Goal: Transaction & Acquisition: Purchase product/service

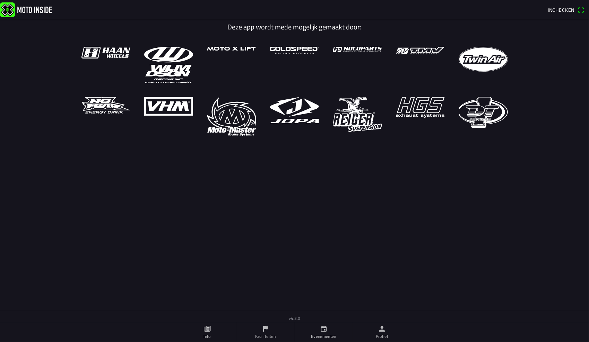
click at [309, 333] on link "Evenementen" at bounding box center [324, 332] width 58 height 19
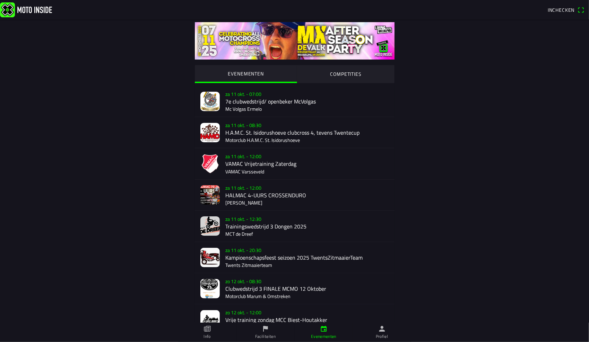
click at [270, 284] on div "[DATE] 08:30 Clubwedstrijd 3 FINALE MCMO [DATE] Motorclub Marum & Omstreken" at bounding box center [307, 288] width 164 height 31
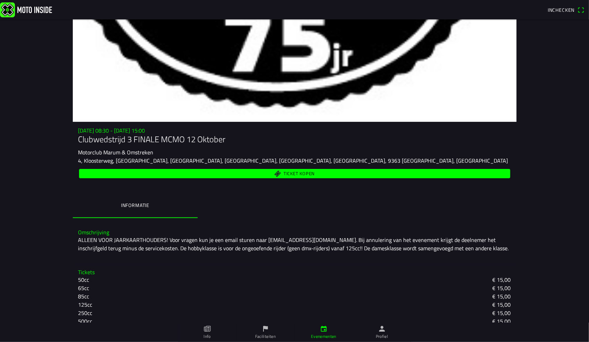
click at [263, 177] on span "Ticket kopen" at bounding box center [294, 173] width 423 height 9
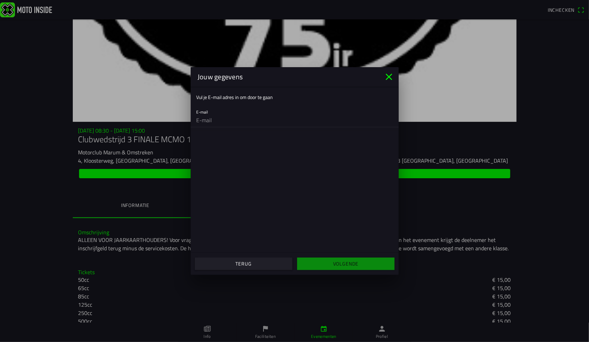
click at [220, 116] on input "email" at bounding box center [294, 120] width 197 height 14
type input "[DOMAIN_NAME][EMAIL_ADDRESS][DOMAIN_NAME]"
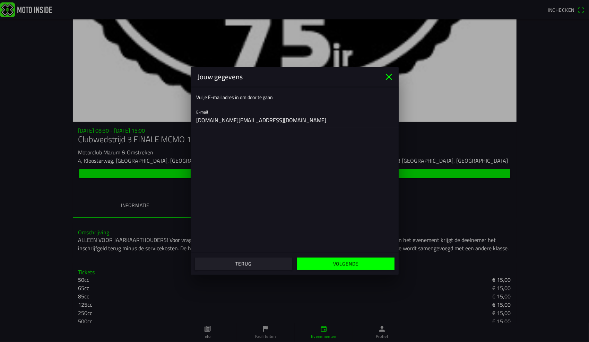
click at [307, 261] on span "Volgende" at bounding box center [345, 264] width 87 height 12
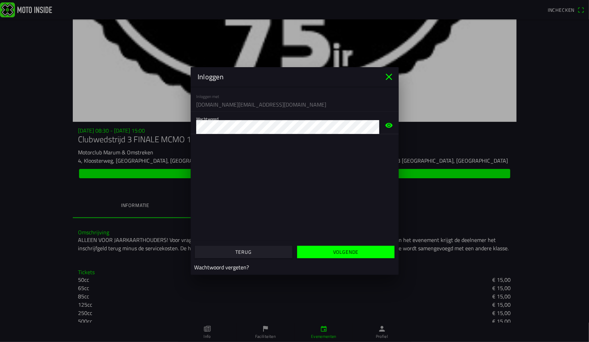
click at [0, 0] on slot "Volgende" at bounding box center [0, 0] width 0 height 0
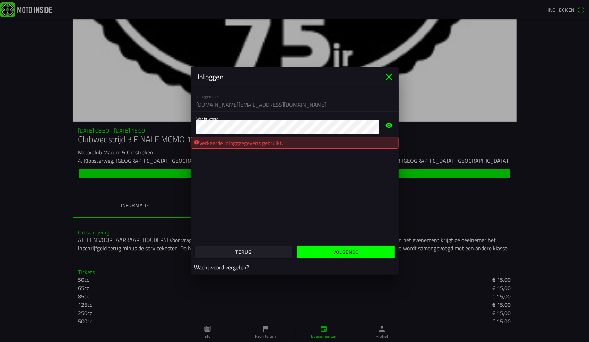
click at [387, 123] on icon "eye" at bounding box center [388, 125] width 7 height 5
click at [328, 262] on ion-row "Wachtwoord vergeten?" at bounding box center [294, 268] width 204 height 12
click at [321, 250] on span "button" at bounding box center [345, 252] width 87 height 12
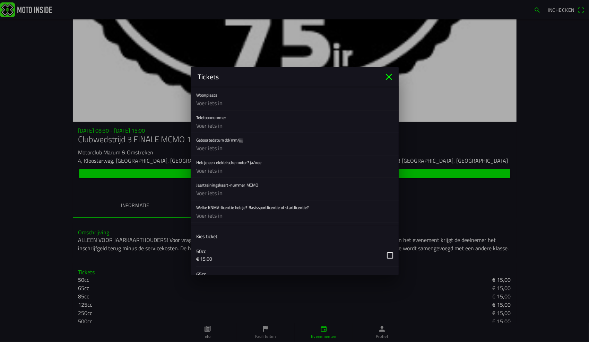
scroll to position [228, 0]
click at [248, 101] on input "text" at bounding box center [294, 103] width 197 height 14
click at [196, 102] on input "lippenhuizen" at bounding box center [294, 103] width 197 height 14
type input "Lippenhuizen"
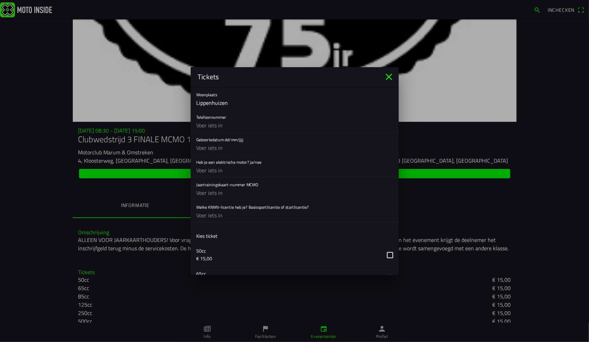
click at [209, 168] on input "text" at bounding box center [294, 171] width 197 height 14
type input "nee"
click at [217, 216] on input "text" at bounding box center [294, 216] width 197 height 14
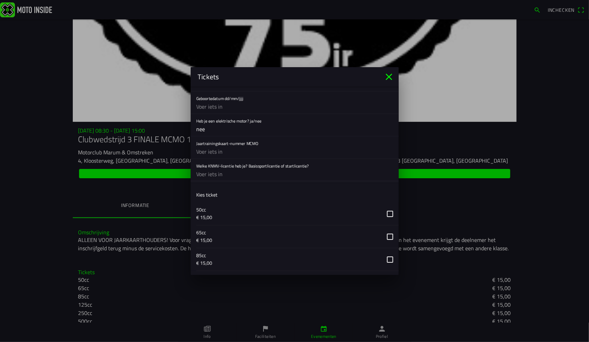
scroll to position [269, 0]
click at [209, 176] on input "basissport" at bounding box center [294, 175] width 197 height 14
type input "basis sport"
click at [246, 149] on input "text" at bounding box center [294, 152] width 197 height 14
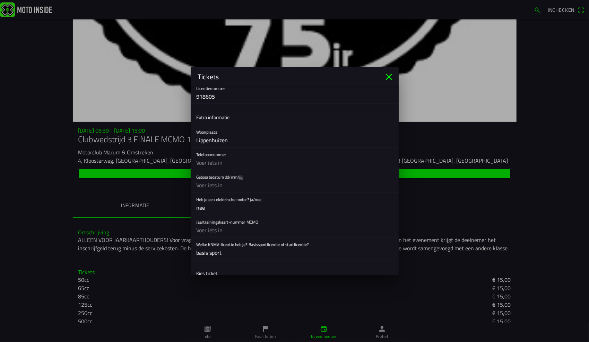
scroll to position [190, 0]
click at [232, 153] on div "Telefoonnummer" at bounding box center [294, 159] width 197 height 22
click at [234, 157] on input "text" at bounding box center [294, 164] width 197 height 14
click at [217, 116] on ion-label "Extra informatie" at bounding box center [212, 117] width 33 height 7
